Goal: Download file/media

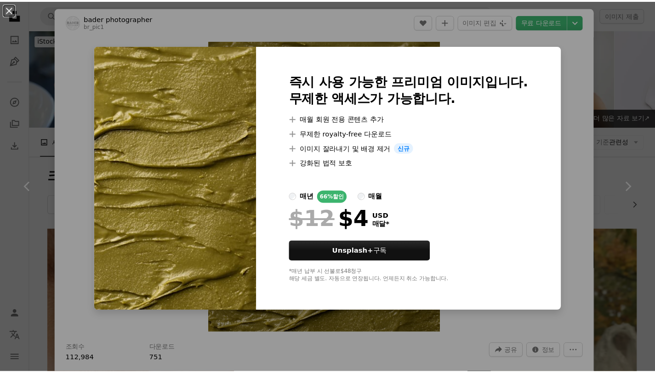
scroll to position [1285, 0]
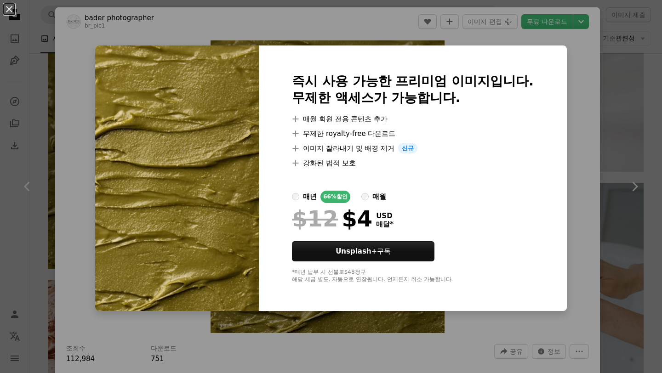
click at [453, 49] on div "즉시 사용 가능한 프리미엄 이미지입니다. 무제한 액세스가 가능합니다. A plus sign 매월 회원 전용 콘텐츠 추가 A plus sign …" at bounding box center [413, 178] width 308 height 266
click at [599, 91] on div "An X shape 즉시 사용 가능한 프리미엄 이미지입니다. 무제한 액세스가 가능합니다. A plus sign 매월 회원 전용 콘텐츠 추가 A…" at bounding box center [331, 186] width 662 height 373
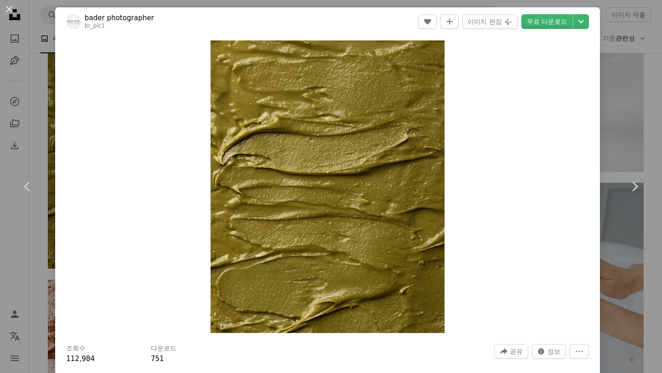
click at [610, 58] on div "An X shape Chevron left Chevron right bader photographer br_pic1 A heart A plus…" at bounding box center [331, 186] width 662 height 373
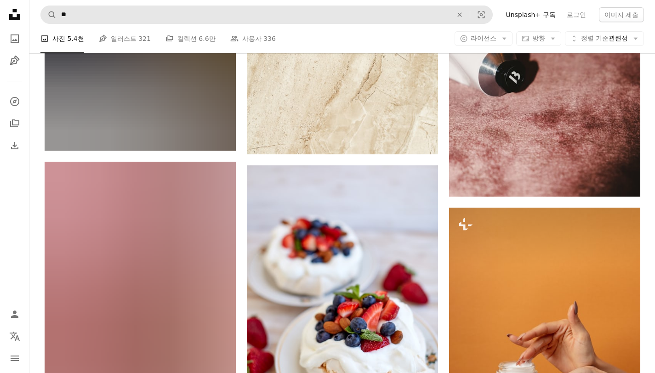
scroll to position [10629, 0]
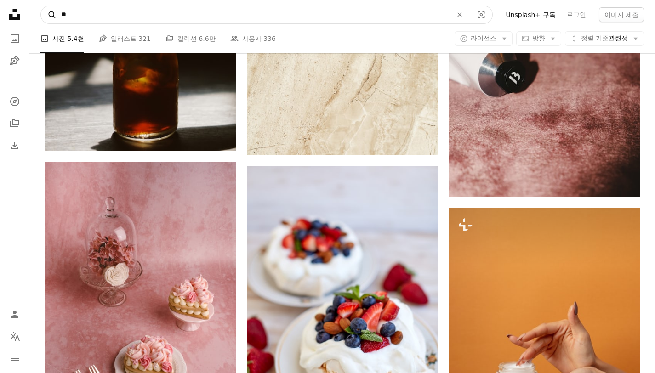
drag, startPoint x: 84, startPoint y: 17, endPoint x: 51, endPoint y: 20, distance: 33.2
click at [51, 20] on form "A magnifying glass ** An X shape Visual search" at bounding box center [266, 15] width 452 height 18
drag, startPoint x: 81, startPoint y: 15, endPoint x: 54, endPoint y: 13, distance: 27.2
click at [54, 13] on form "A magnifying glass ** An X shape Visual search" at bounding box center [266, 15] width 452 height 18
type input "****"
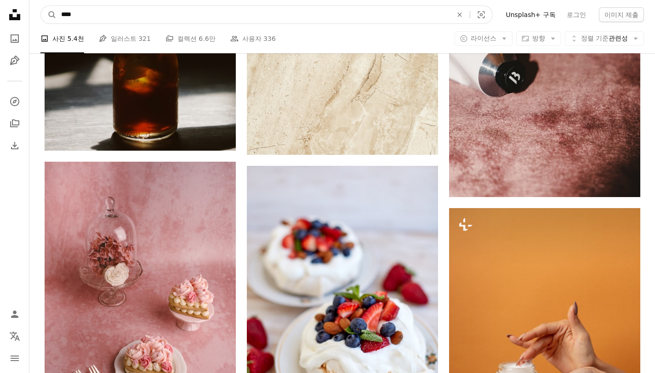
click button "A magnifying glass" at bounding box center [49, 14] width 16 height 17
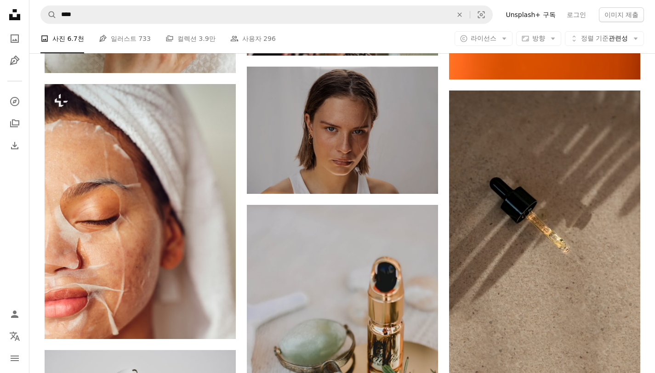
scroll to position [3866, 0]
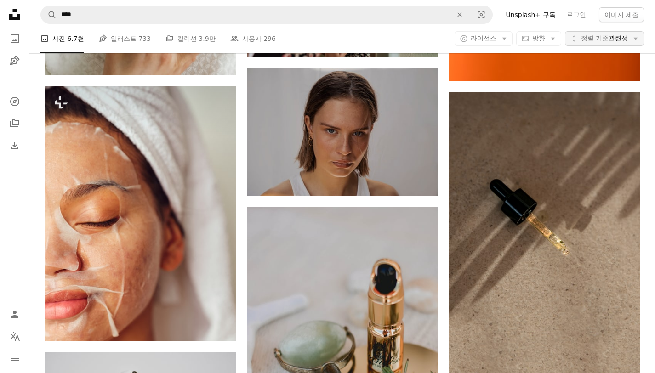
click at [620, 40] on span "정렬 기준 관련성" at bounding box center [604, 38] width 47 height 9
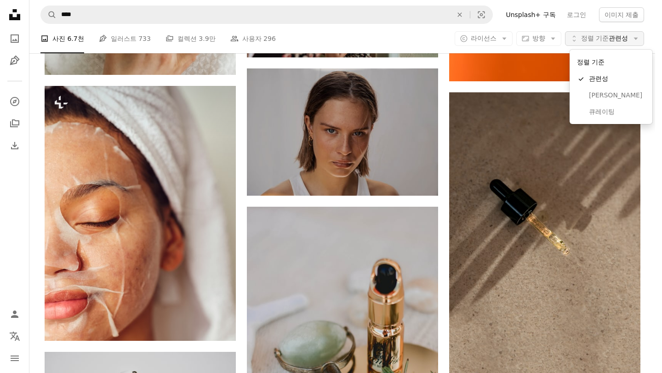
click at [621, 40] on span "정렬 기준 관련성" at bounding box center [604, 38] width 47 height 9
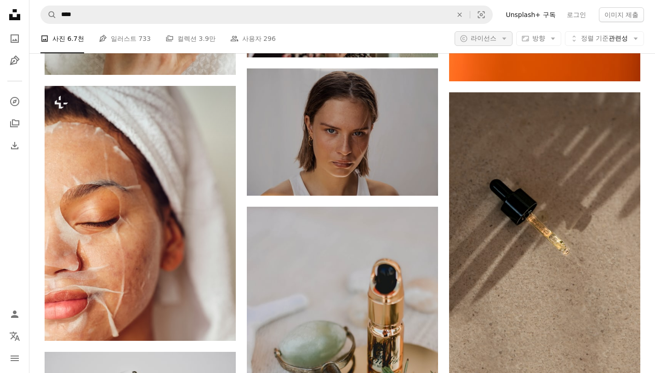
click at [496, 35] on span "라이선스" at bounding box center [484, 37] width 26 height 7
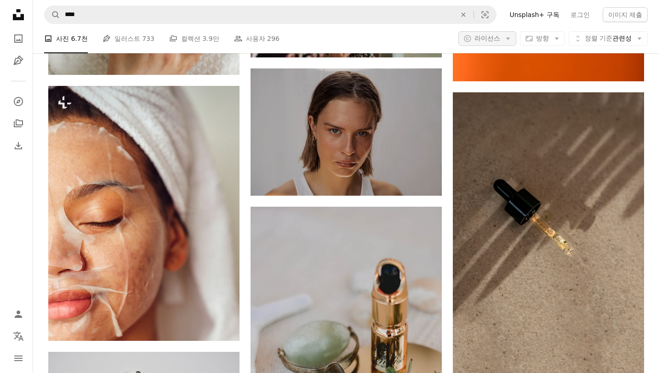
scroll to position [0, 0]
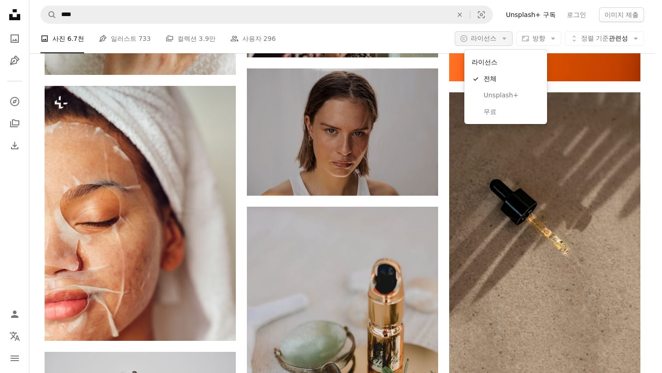
click at [496, 35] on span "라이선스" at bounding box center [484, 37] width 26 height 7
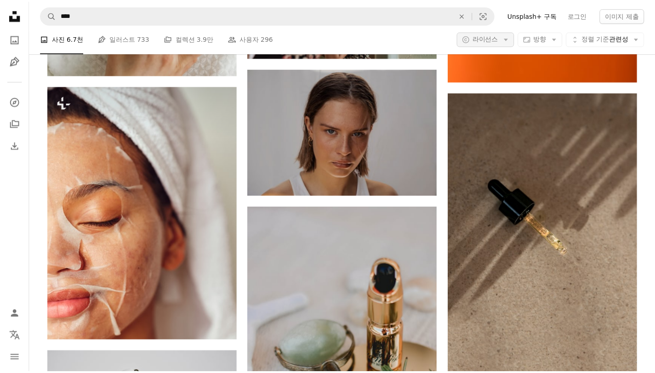
scroll to position [3866, 0]
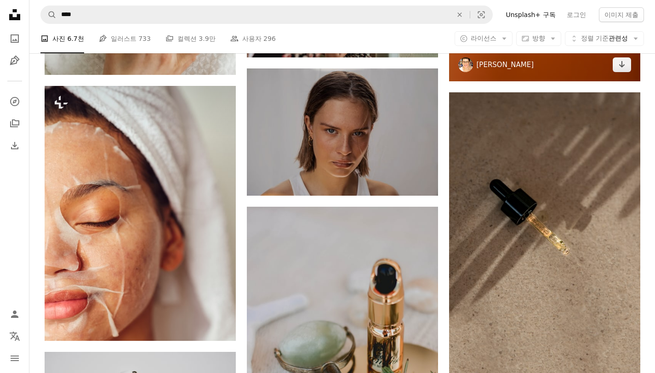
click at [513, 67] on link "[PERSON_NAME]" at bounding box center [505, 64] width 57 height 9
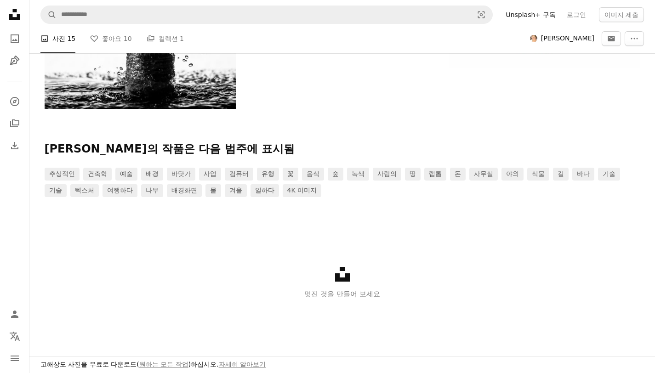
scroll to position [242, 0]
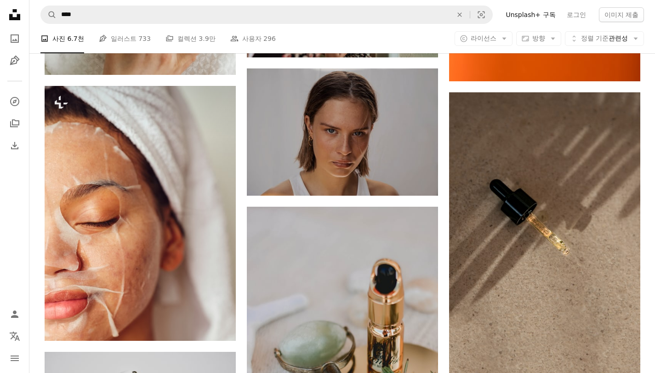
scroll to position [5552, 0]
